Goal: Information Seeking & Learning: Find specific fact

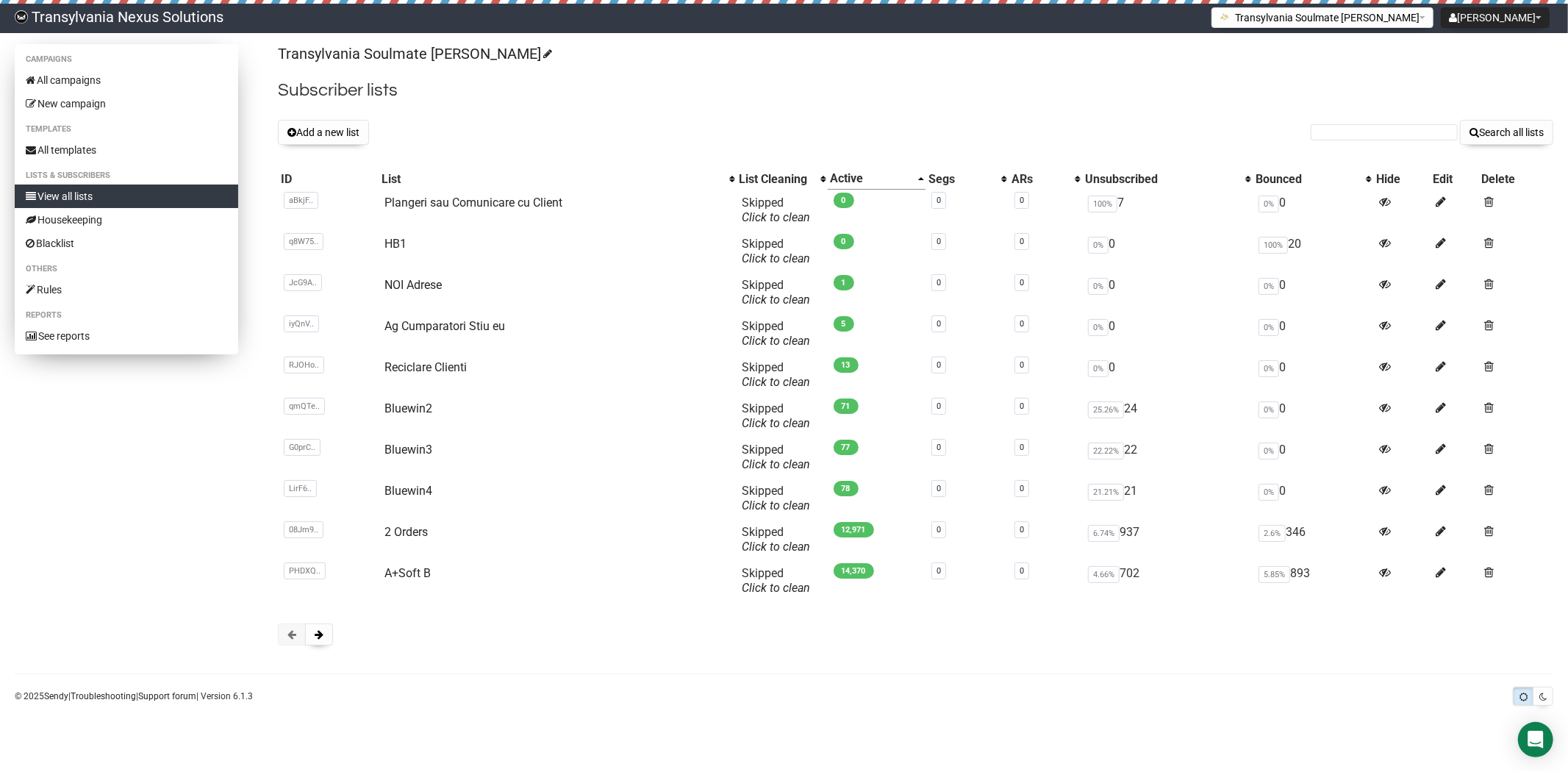
click at [91, 201] on link "View all lists" at bounding box center [127, 196] width 224 height 23
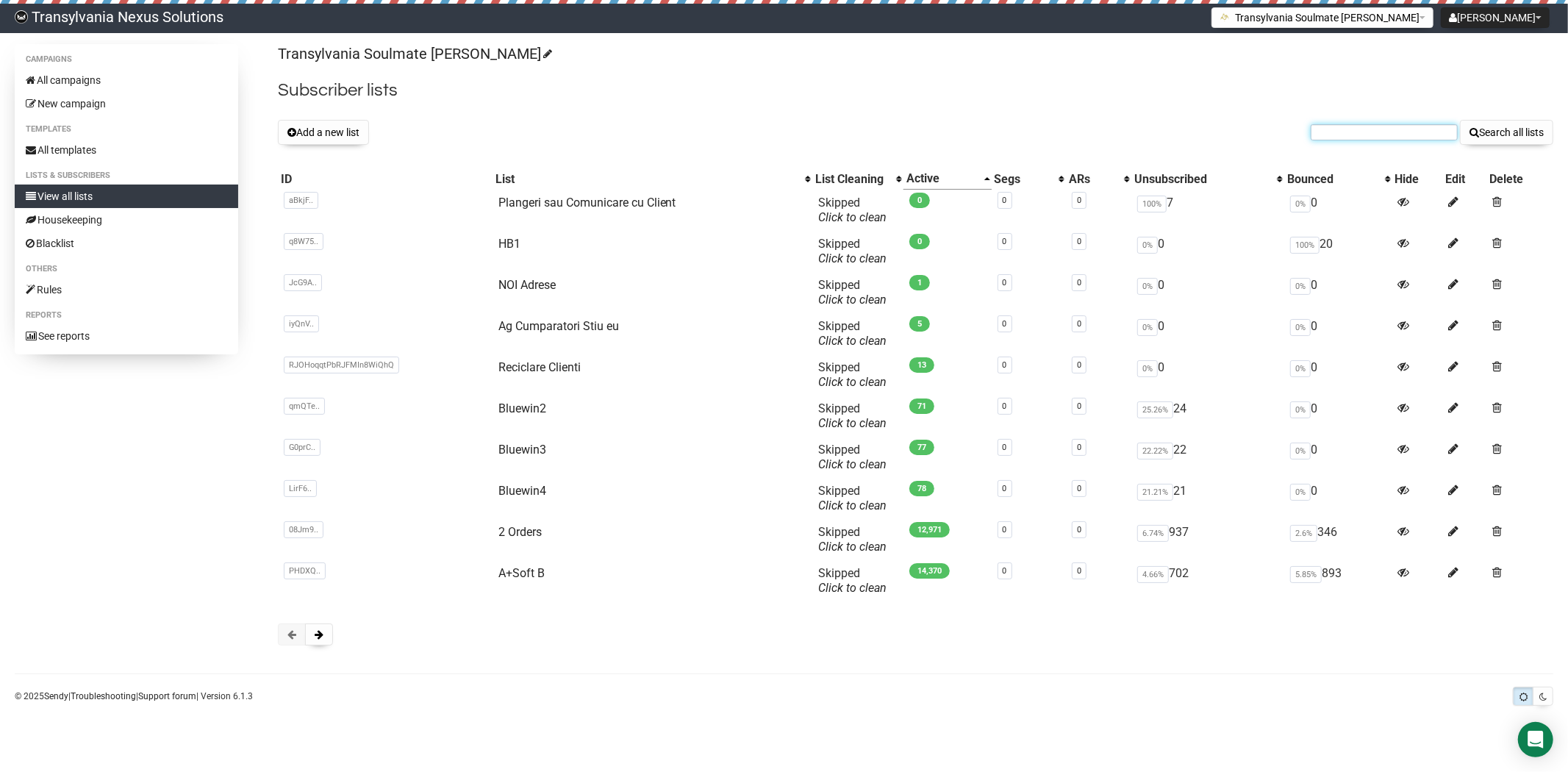
click at [1334, 131] on input "text" at bounding box center [1384, 132] width 147 height 16
paste input "[PERSON_NAME][EMAIL_ADDRESS][DOMAIN_NAME]"
type input "michael-danner@hotmail.de"
click at [1521, 135] on button "Search all lists" at bounding box center [1507, 132] width 93 height 25
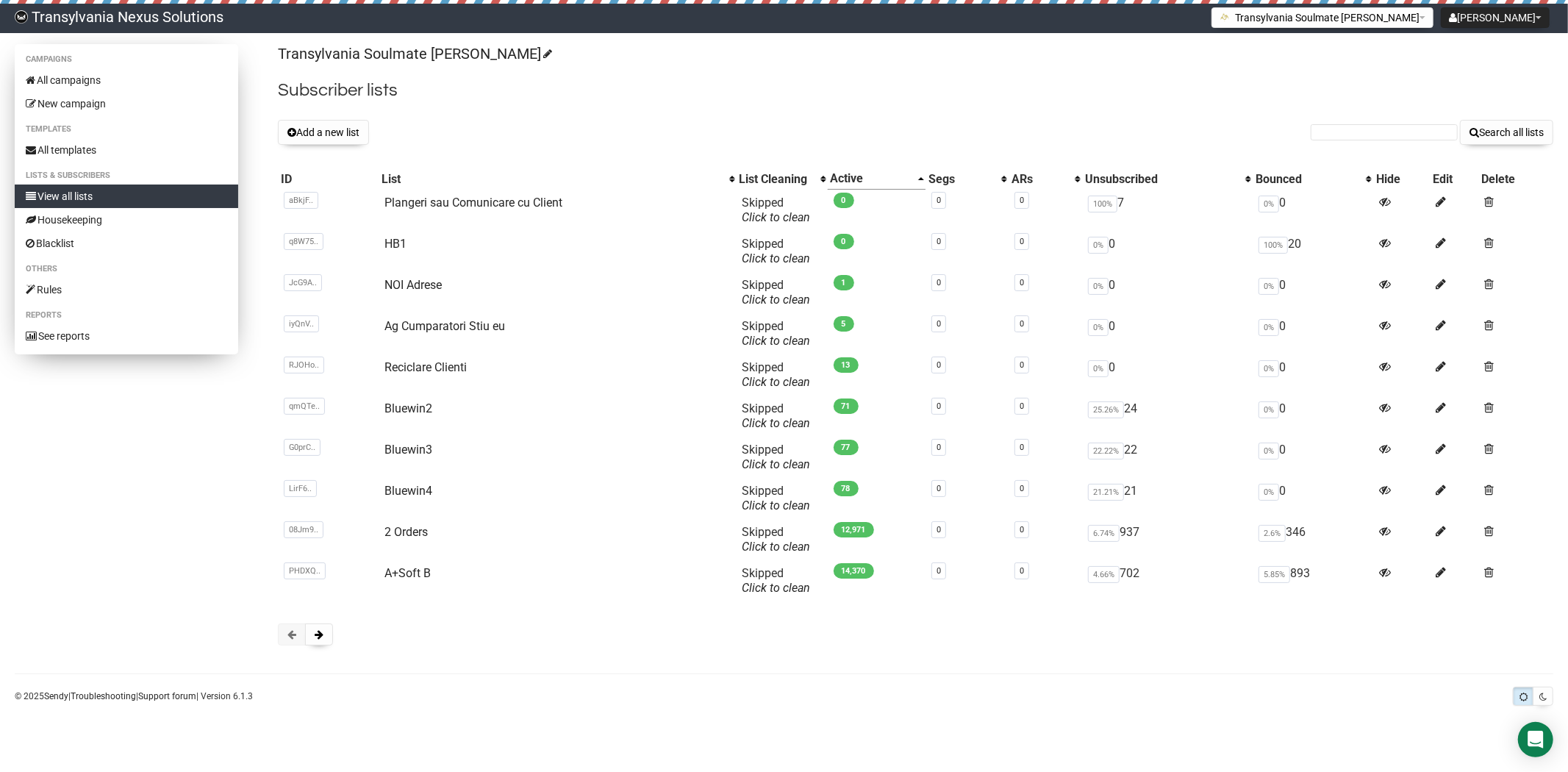
click at [55, 181] on li "Lists & subscribers" at bounding box center [127, 176] width 224 height 18
click at [1351, 124] on input "text" at bounding box center [1384, 132] width 147 height 16
paste input "[PERSON_NAME][EMAIL_ADDRESS][DOMAIN_NAME]"
type input "[PERSON_NAME][EMAIL_ADDRESS][DOMAIN_NAME]"
click at [1514, 149] on div "Transylvania Soulmate Decoder Subscriber lists Add a new list michael-danner@ho…" at bounding box center [915, 353] width 1275 height 617
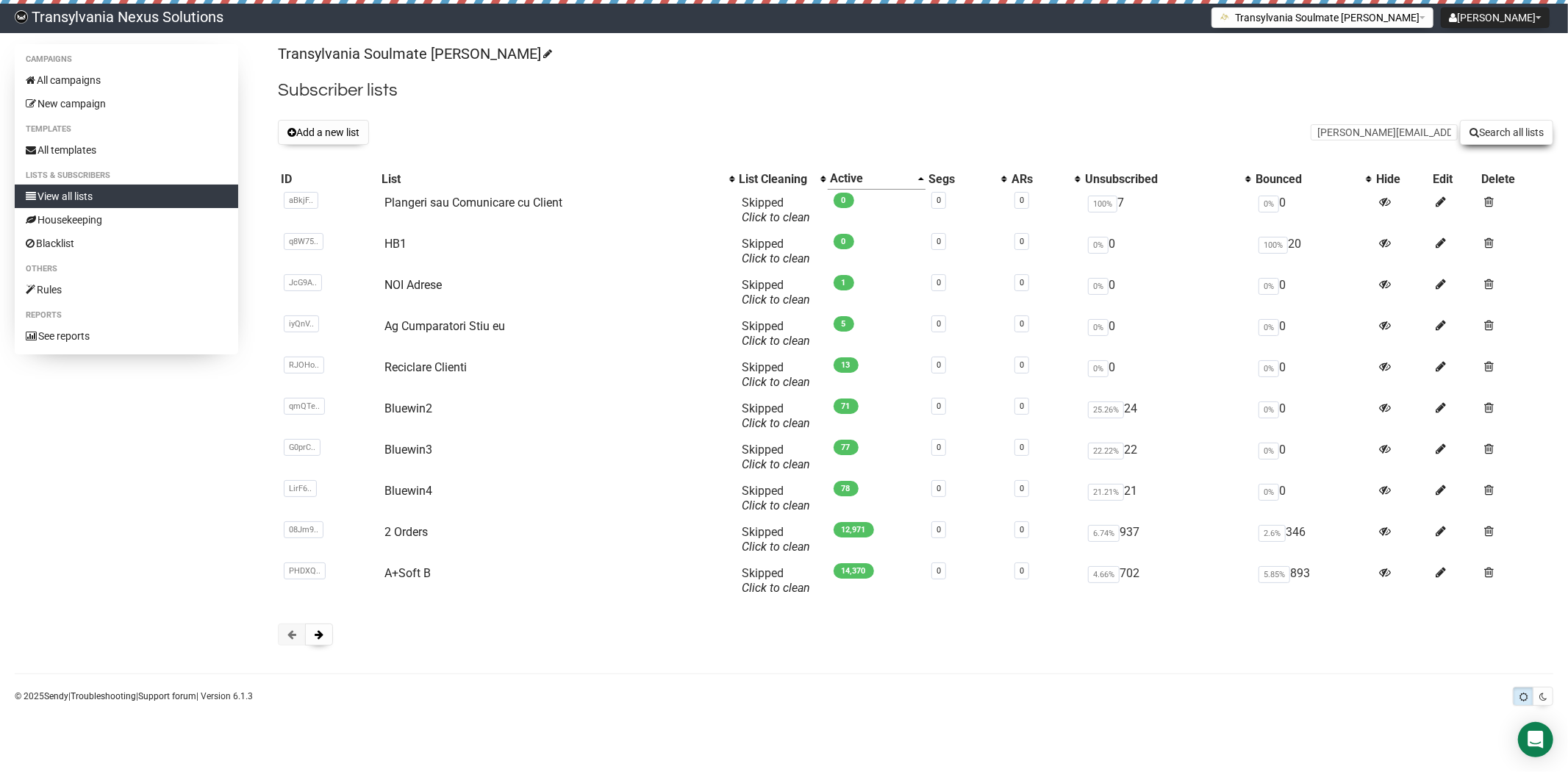
click at [1503, 137] on button "Search all lists" at bounding box center [1507, 132] width 93 height 25
click at [1356, 129] on input "text" at bounding box center [1384, 132] width 147 height 16
paste input "[PERSON_NAME][EMAIL_ADDRESS][DOMAIN_NAME]"
type input "michael-danner@hotmail.de"
click at [1487, 141] on button "Search all lists" at bounding box center [1507, 132] width 93 height 25
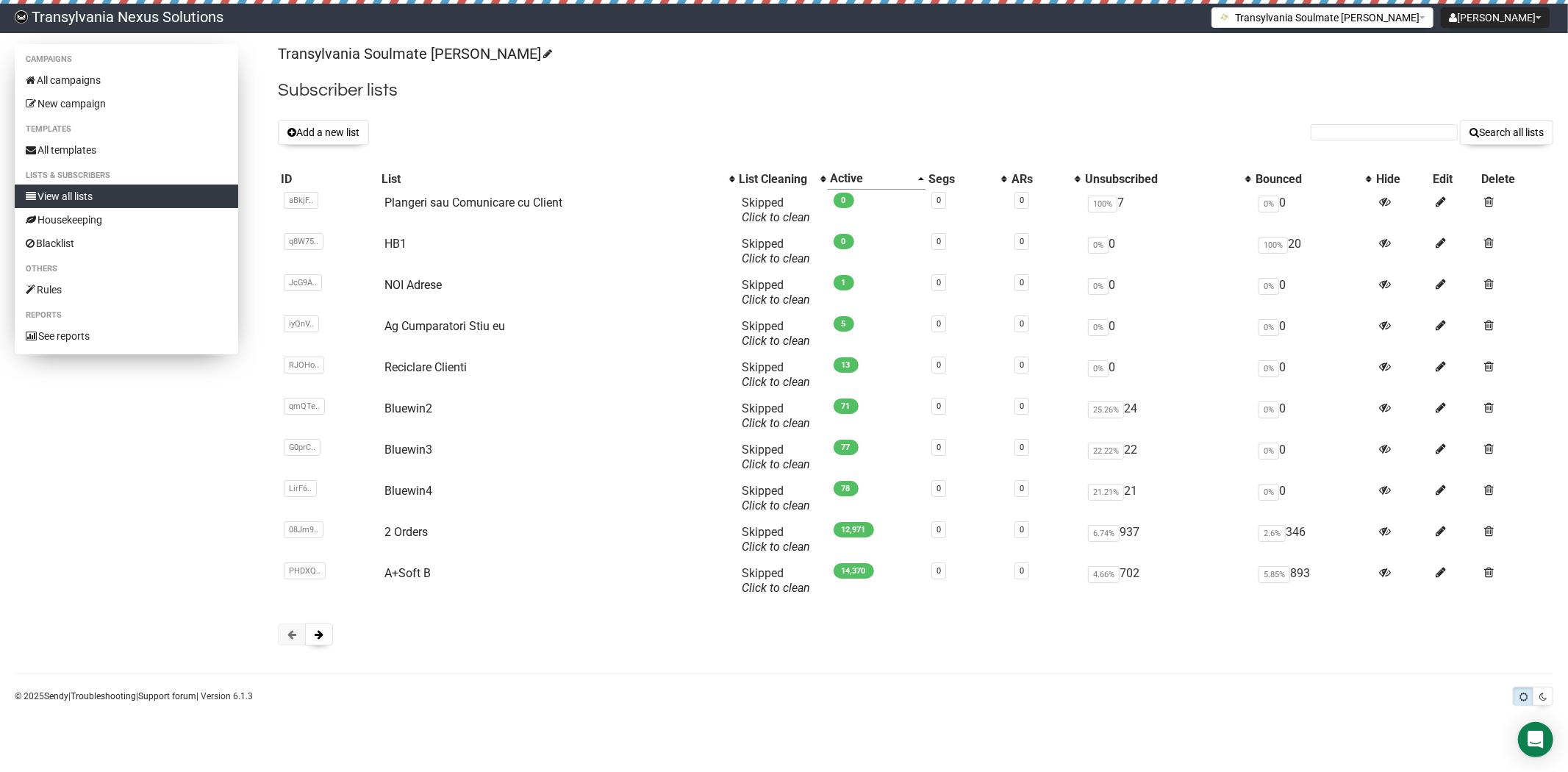
click at [100, 202] on link "View all lists" at bounding box center [127, 196] width 224 height 23
click at [95, 75] on link "All campaigns" at bounding box center [127, 80] width 224 height 23
click at [1354, 134] on input "text" at bounding box center [1384, 132] width 147 height 16
drag, startPoint x: 1354, startPoint y: 134, endPoint x: 1340, endPoint y: 141, distance: 15.7
drag, startPoint x: 1340, startPoint y: 141, endPoint x: 1392, endPoint y: 136, distance: 52.2
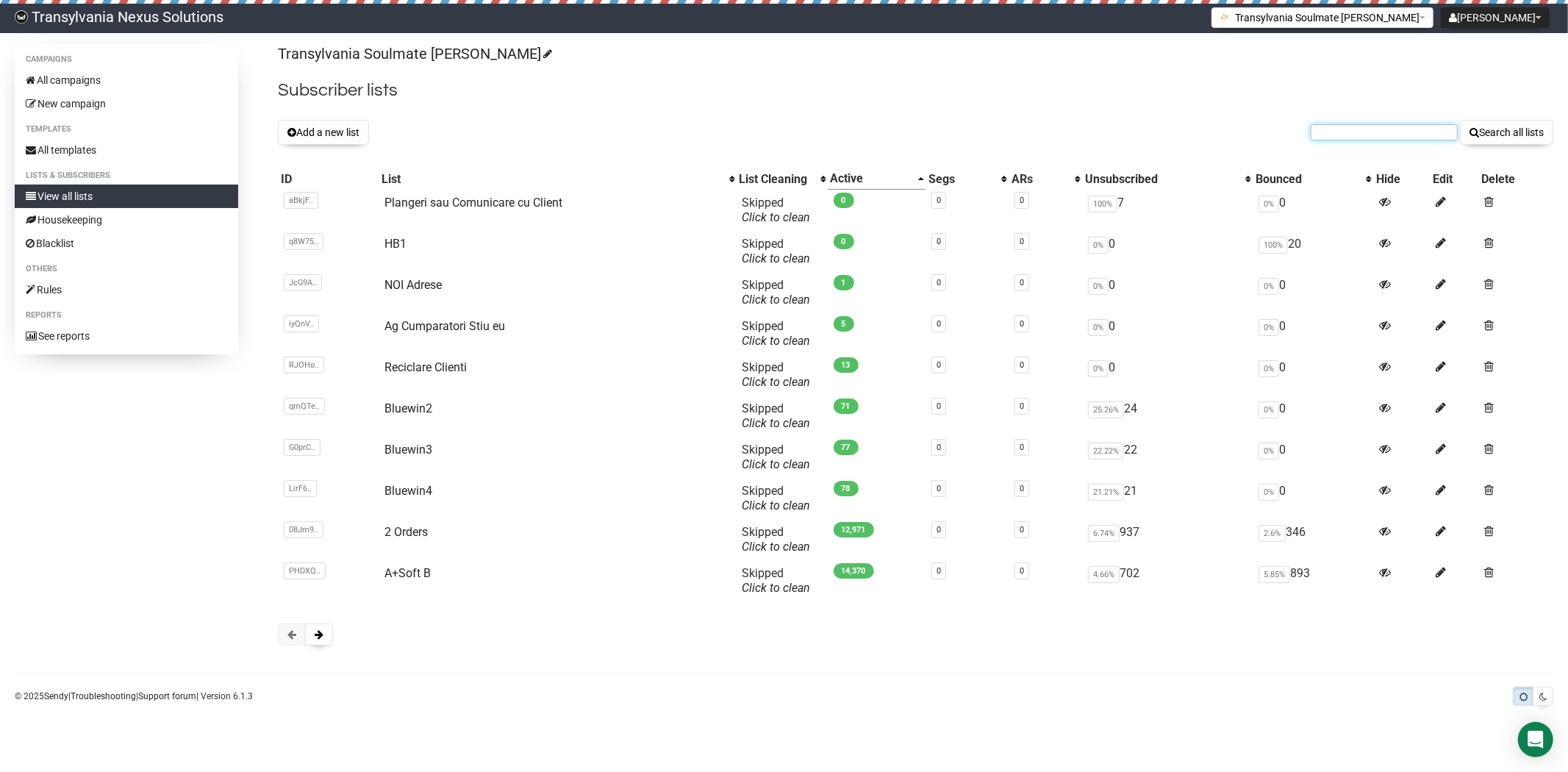
click at [1392, 136] on input "text" at bounding box center [1384, 132] width 147 height 16
paste input "[PERSON_NAME][EMAIL_ADDRESS][DOMAIN_NAME]"
type input "[PERSON_NAME][EMAIL_ADDRESS][DOMAIN_NAME]"
click at [1485, 140] on button "Search all lists" at bounding box center [1507, 132] width 93 height 25
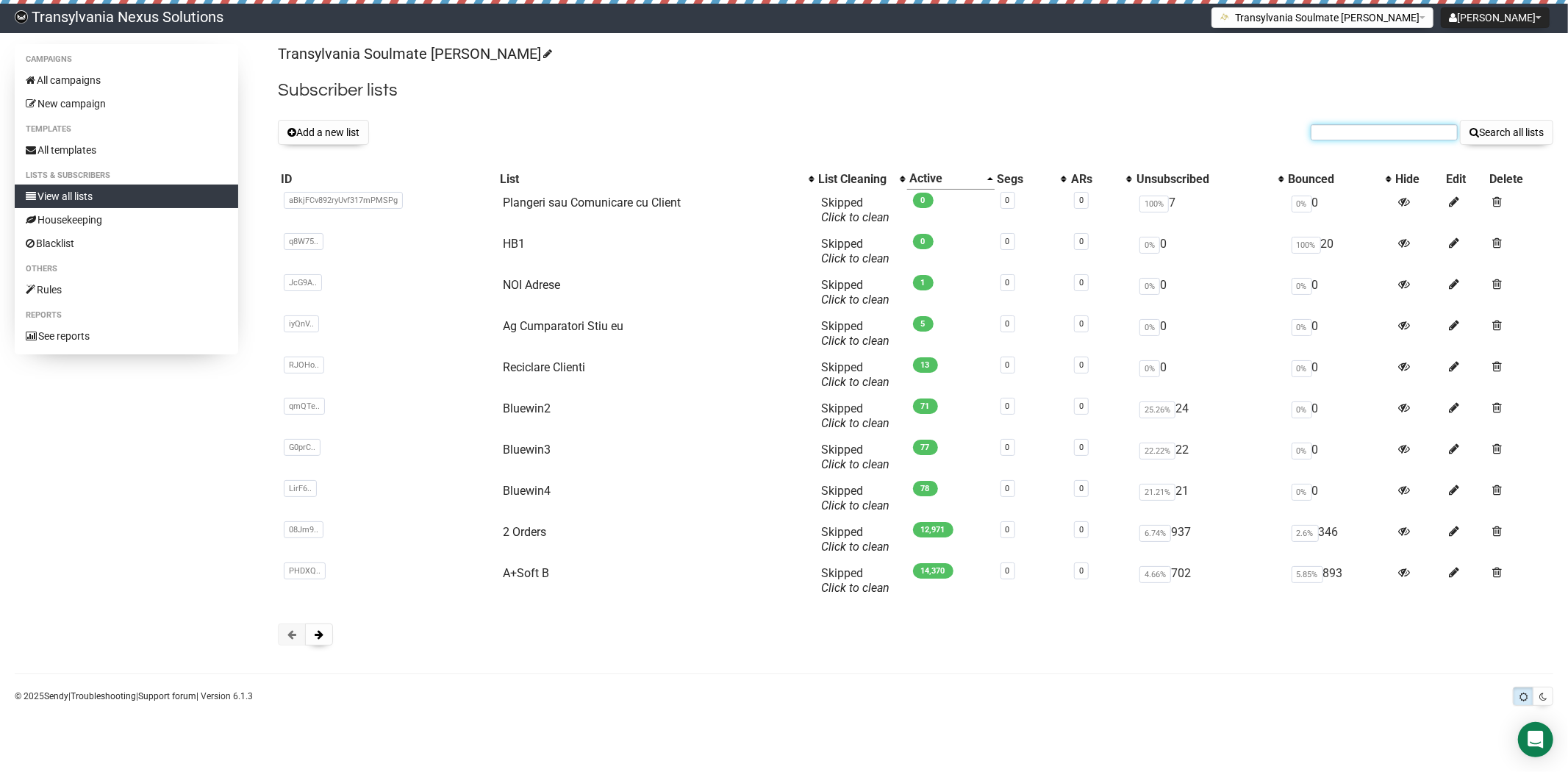
paste input "michael-danner@hotmail.de"
type input "michael-danner@hotmail.de"
click at [1483, 121] on button "Search all lists" at bounding box center [1507, 132] width 93 height 25
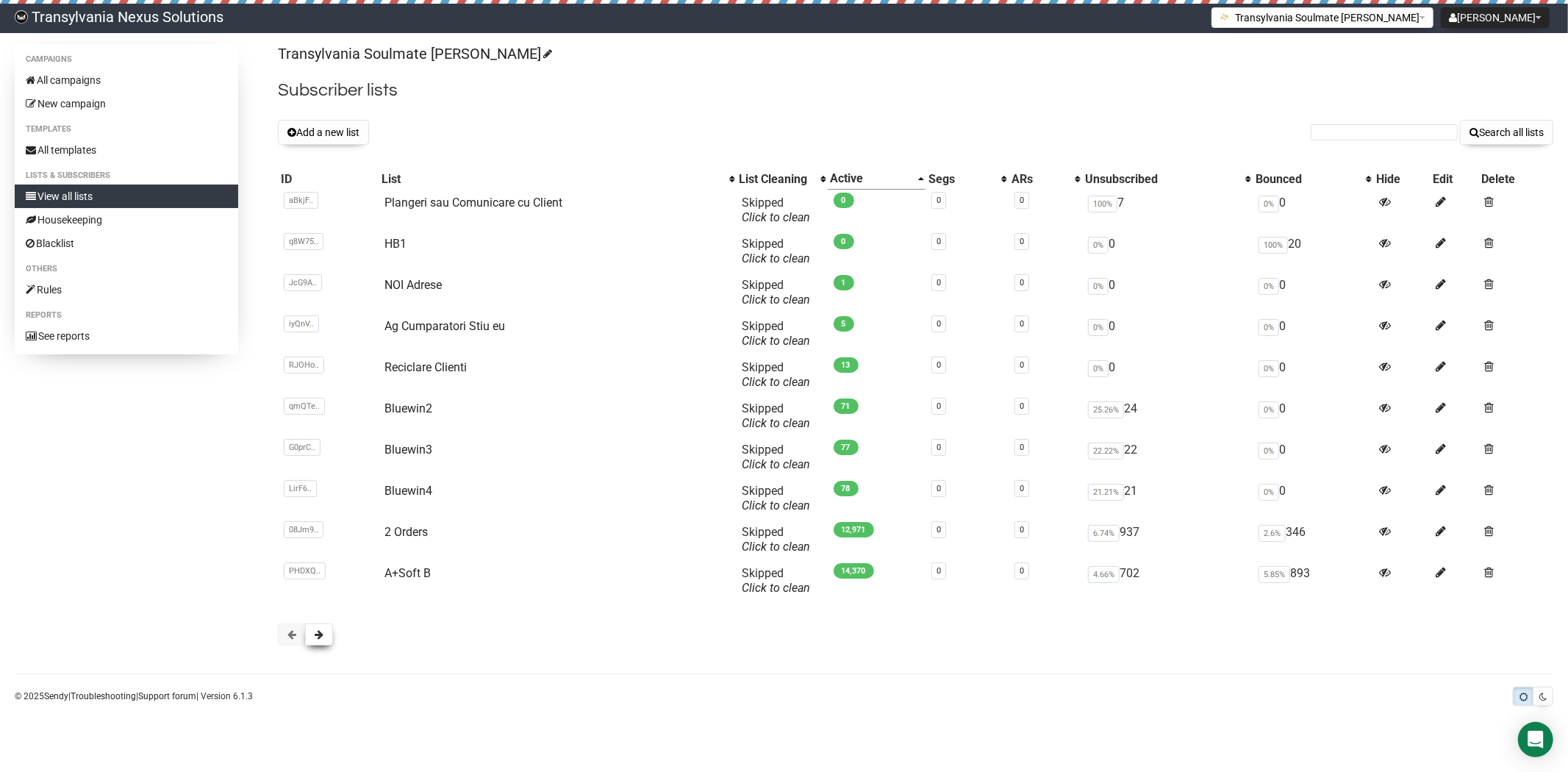
click at [324, 635] on button at bounding box center [319, 635] width 28 height 22
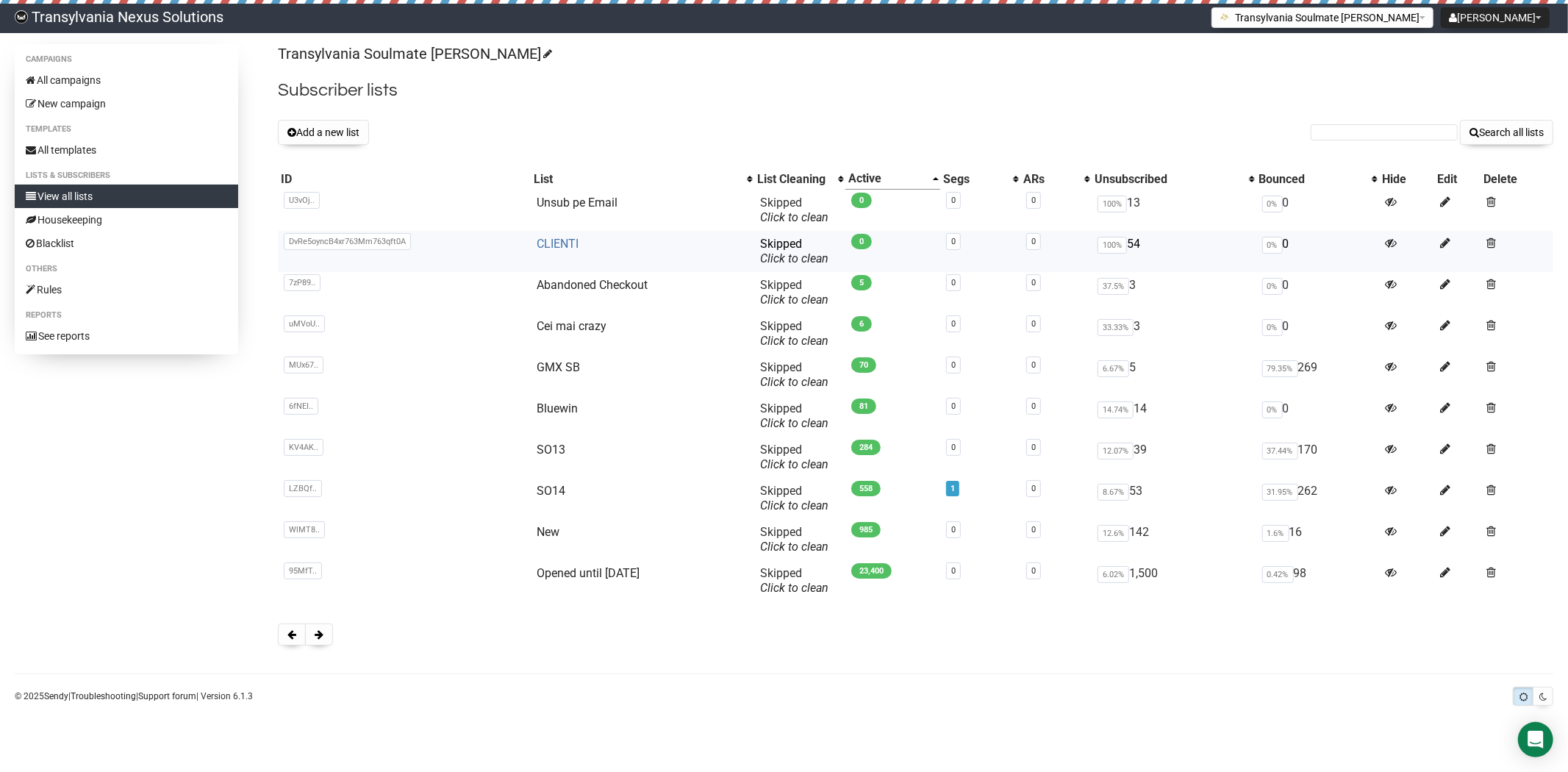
click at [552, 242] on link "CLIENTI" at bounding box center [557, 244] width 42 height 14
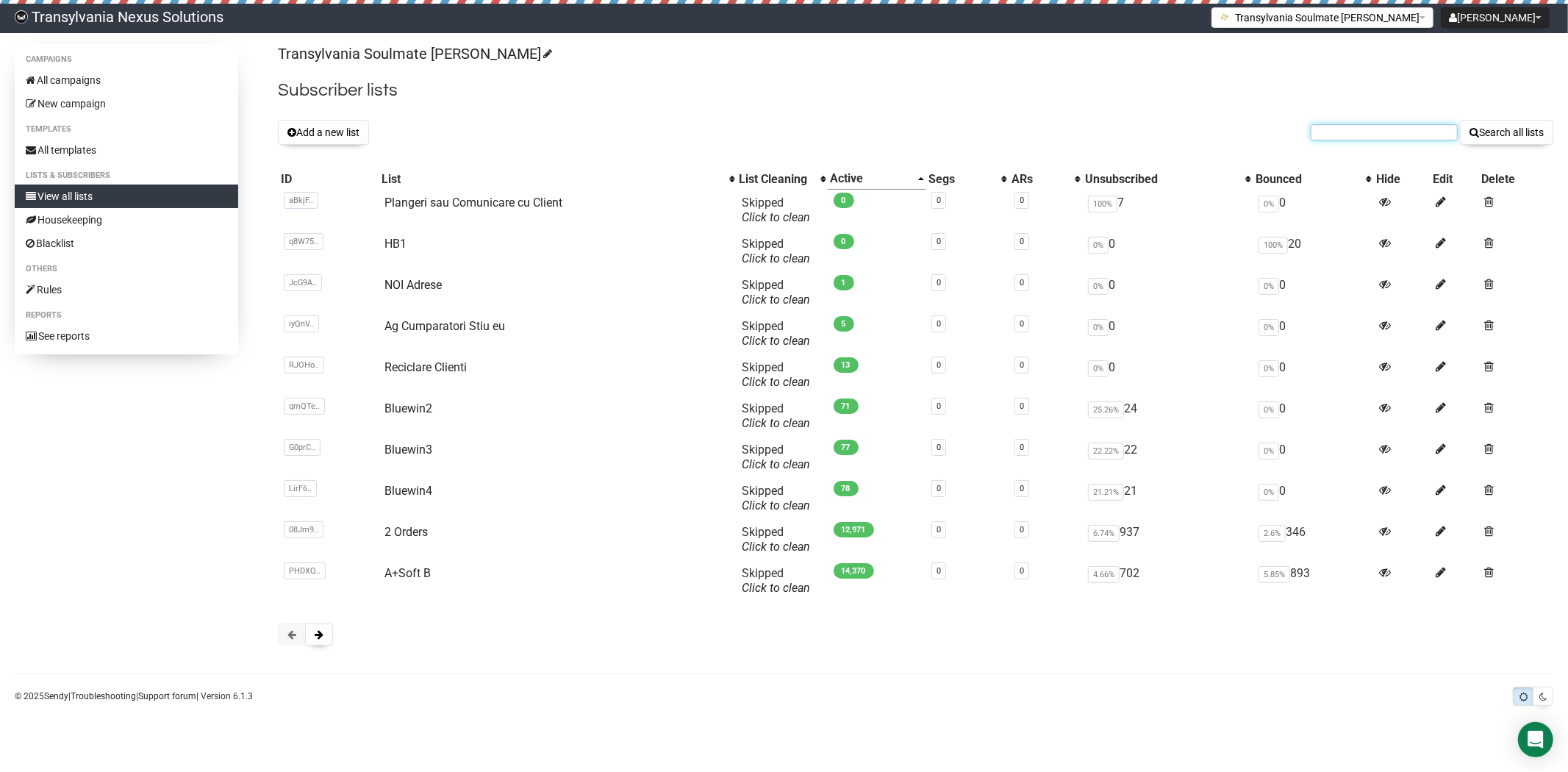
click at [1334, 129] on input "text" at bounding box center [1384, 132] width 147 height 16
paste input "michael-danner@hotmail.de"
type input "michael-danner@hotmail.de"
click at [1500, 138] on button "Search all lists" at bounding box center [1507, 132] width 93 height 25
click at [1347, 138] on input "text" at bounding box center [1384, 132] width 147 height 16
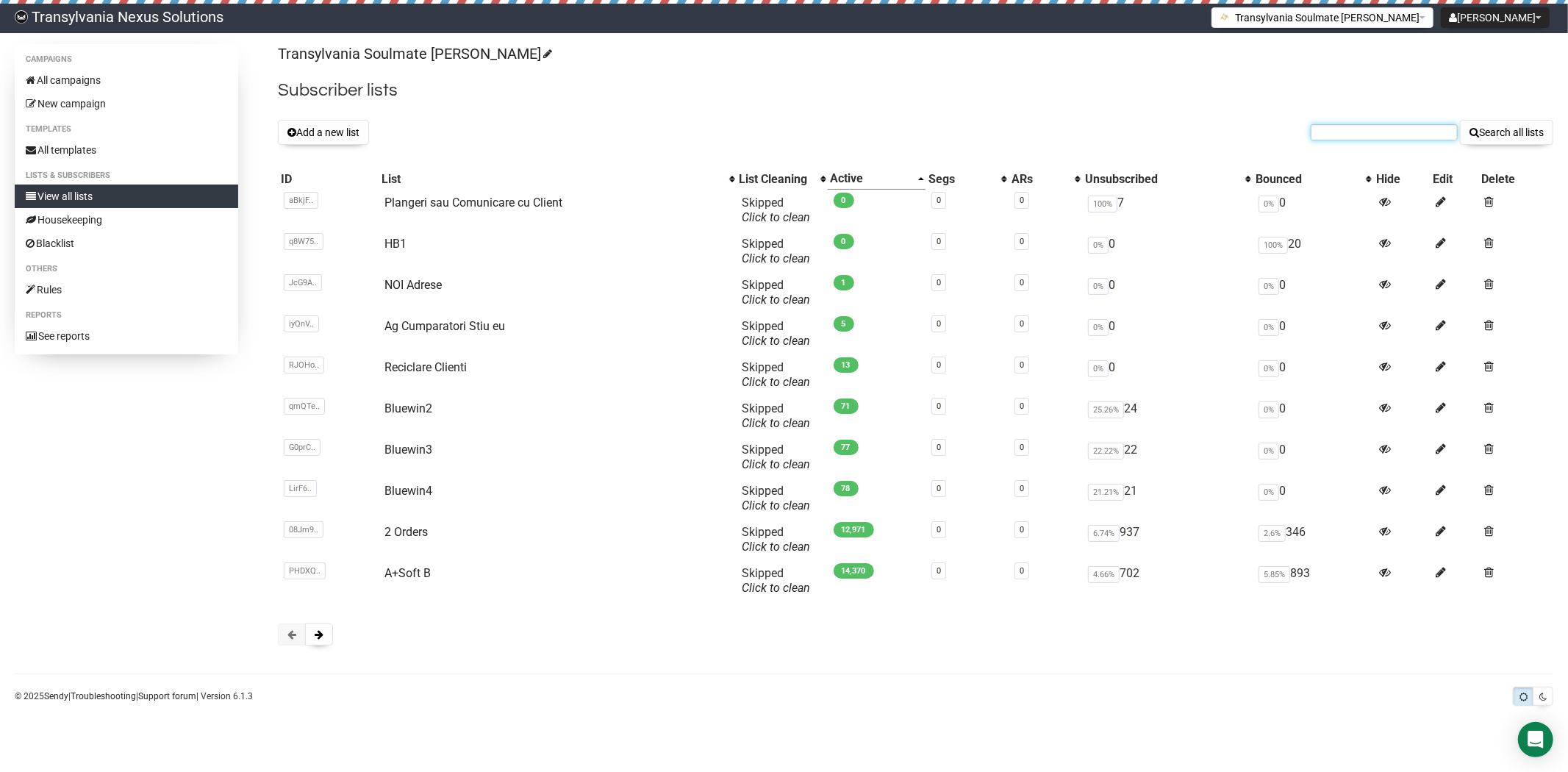
paste input "ricarda.raths@web.de"
type input "ricarda.raths@web.de"
click at [1497, 123] on button "Search all lists" at bounding box center [1507, 132] width 93 height 25
click at [321, 627] on button at bounding box center [319, 635] width 28 height 22
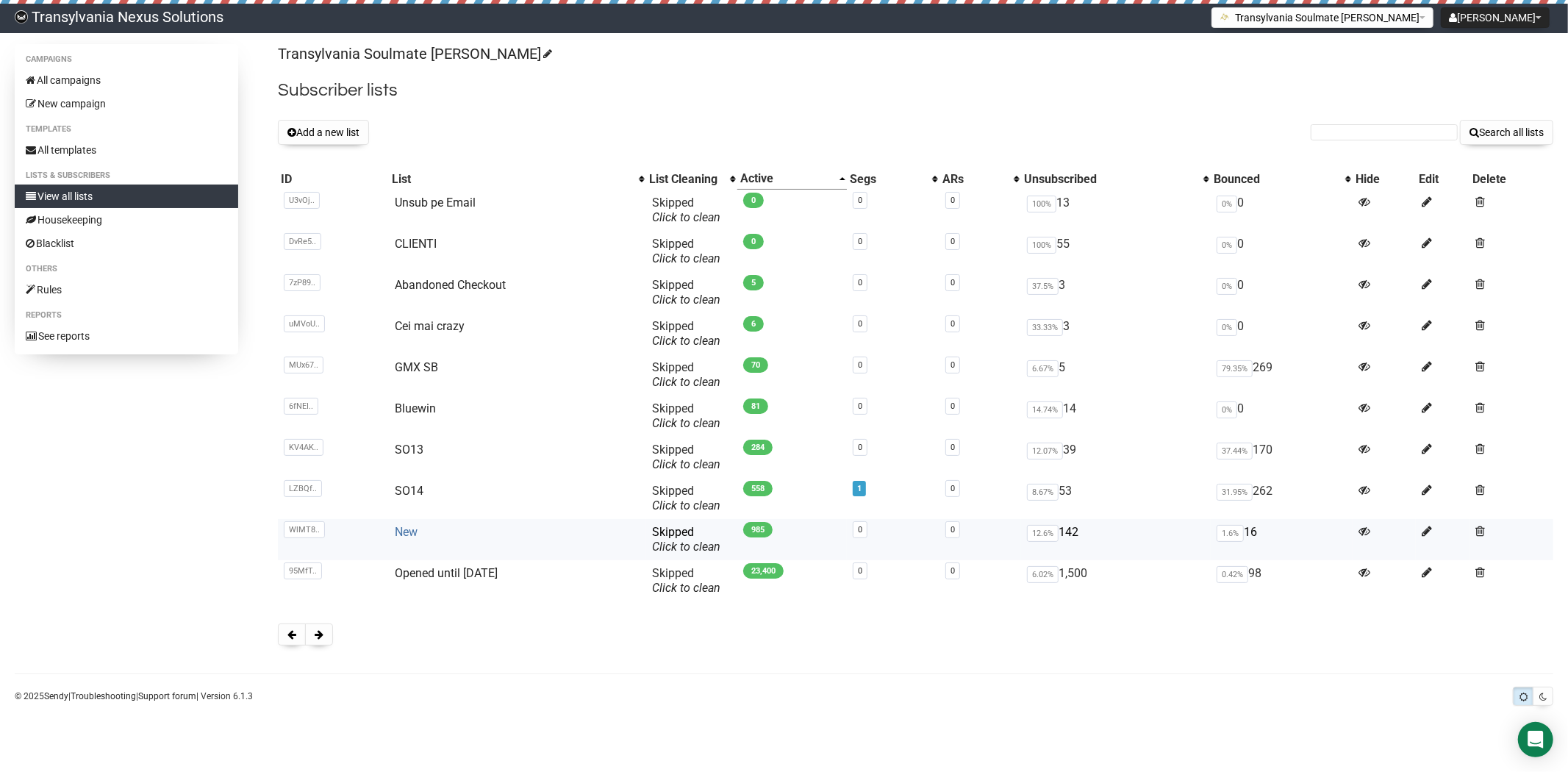
click at [395, 528] on link "New" at bounding box center [406, 532] width 23 height 14
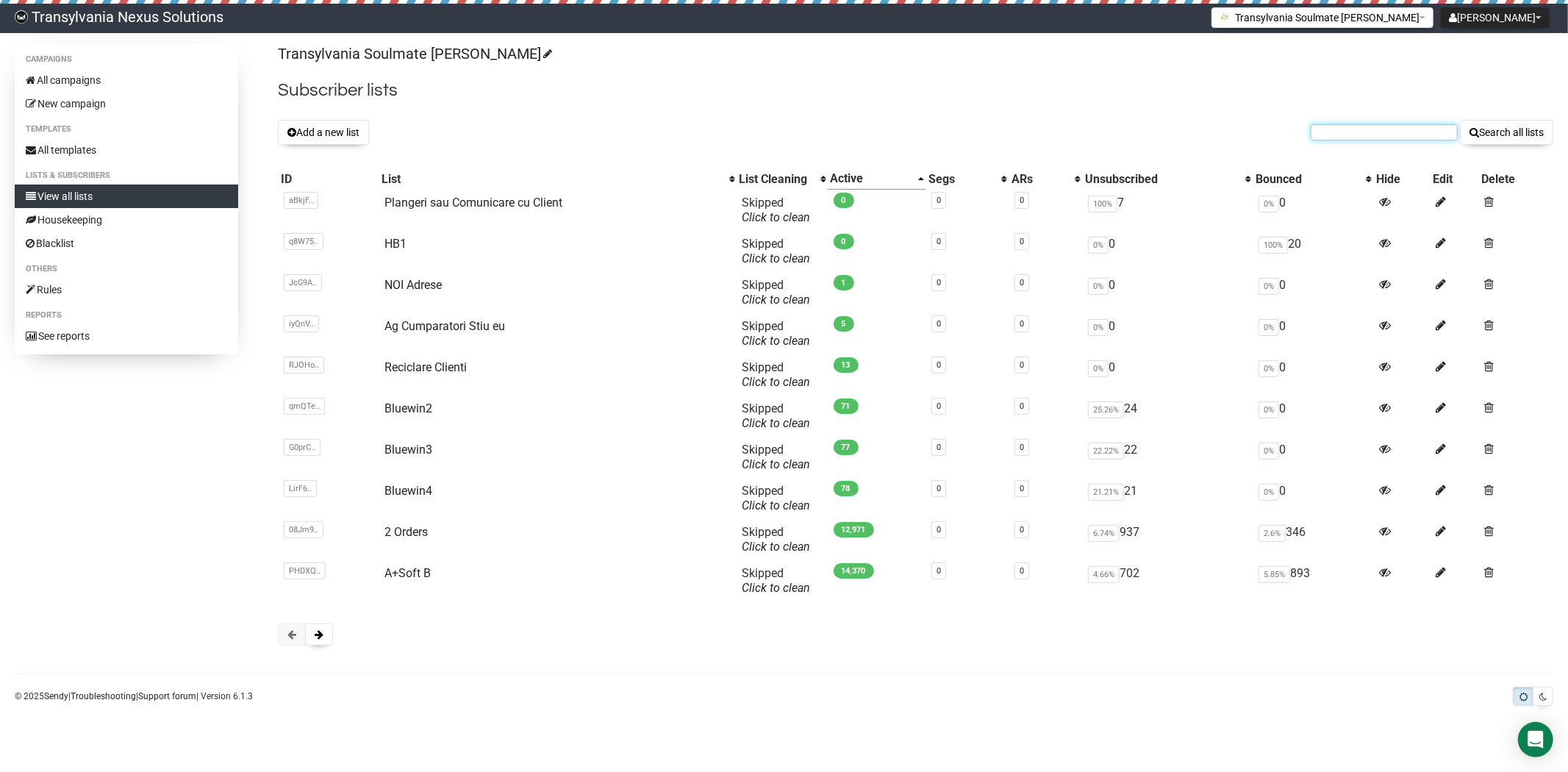
click at [1351, 131] on input "text" at bounding box center [1384, 132] width 147 height 16
paste input "ricarda.raths@web.de"
type input "ricarda.raths@web.de"
click at [1507, 132] on button "Search all lists" at bounding box center [1507, 132] width 93 height 25
